Goal: Information Seeking & Learning: Learn about a topic

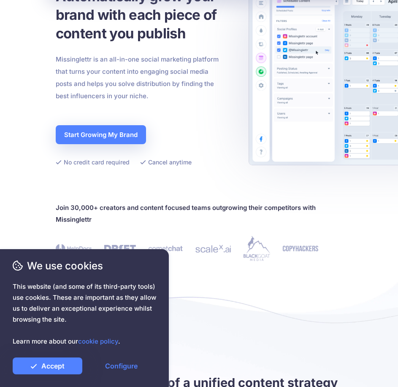
scroll to position [84, 0]
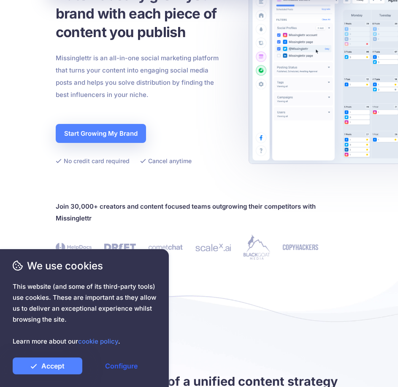
click at [121, 368] on link "Configure" at bounding box center [121, 366] width 70 height 17
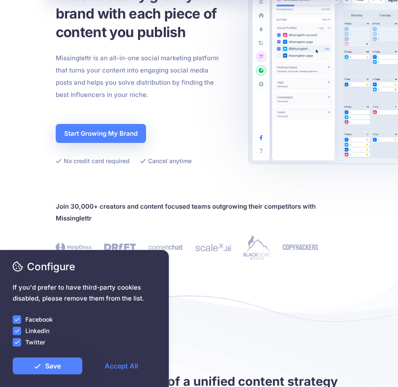
click at [33, 341] on label "Twitter" at bounding box center [35, 343] width 20 height 10
click at [33, 328] on label "LinkedIn" at bounding box center [37, 331] width 24 height 10
drag, startPoint x: 16, startPoint y: 318, endPoint x: 17, endPoint y: 330, distance: 12.7
click at [16, 318] on ins at bounding box center [17, 320] width 8 height 8
click at [17, 332] on ins at bounding box center [17, 331] width 8 height 8
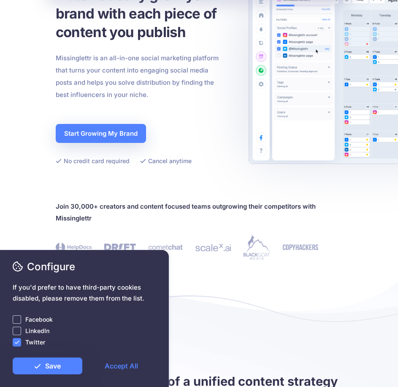
click at [17, 340] on ins at bounding box center [17, 342] width 8 height 8
click at [70, 361] on link "Save" at bounding box center [48, 366] width 70 height 17
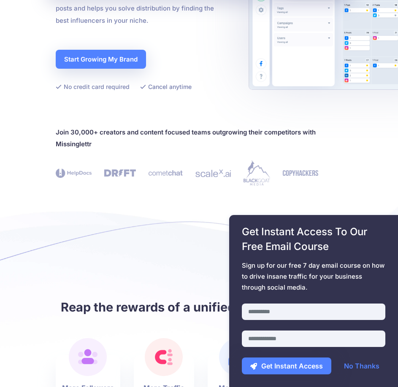
scroll to position [253, 0]
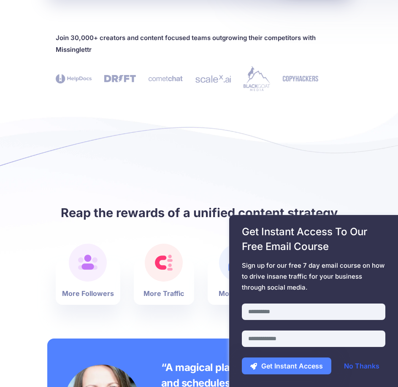
click at [350, 365] on link "No Thanks" at bounding box center [361, 366] width 52 height 17
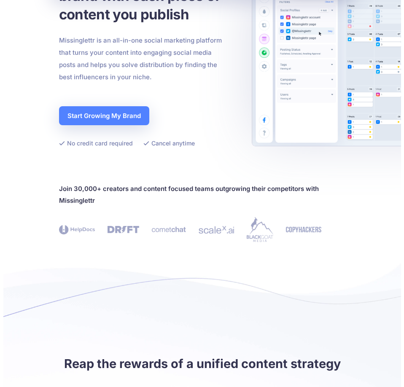
scroll to position [0, 0]
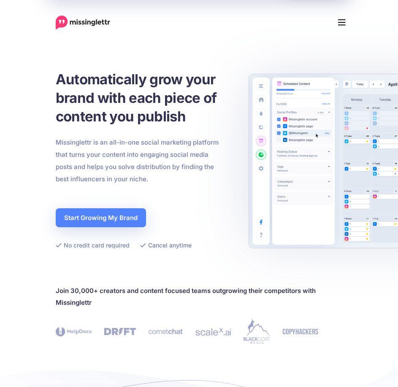
click at [342, 23] on icon "Menu" at bounding box center [342, 22] width 8 height 6
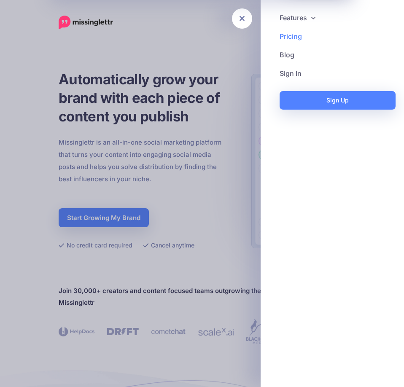
click at [294, 35] on link "Pricing" at bounding box center [332, 36] width 127 height 19
